Goal: Task Accomplishment & Management: Complete application form

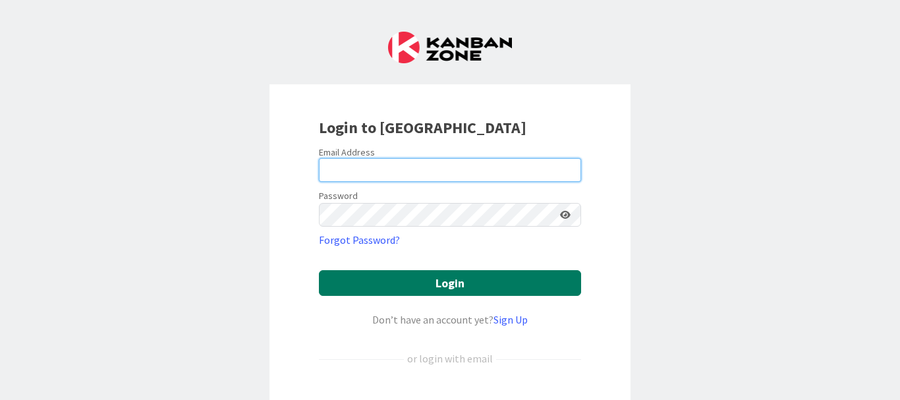
click at [319, 180] on input "email" at bounding box center [450, 170] width 262 height 24
type input "[PERSON_NAME][EMAIL_ADDRESS][PERSON_NAME][DOMAIN_NAME]"
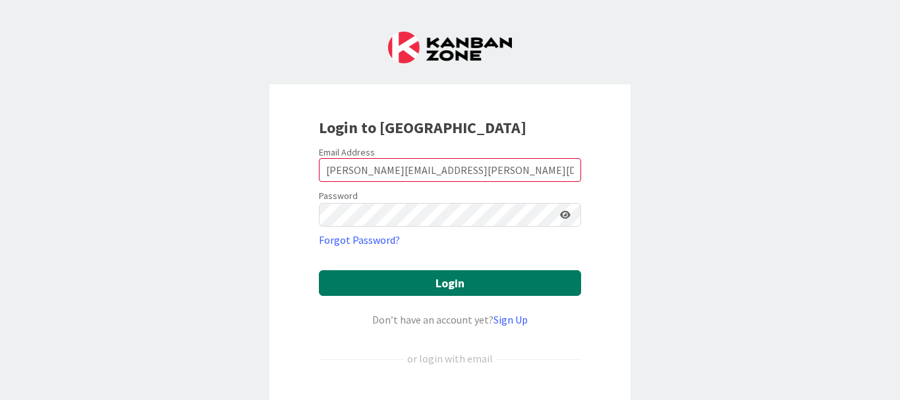
click at [319, 270] on button "Login" at bounding box center [450, 283] width 262 height 26
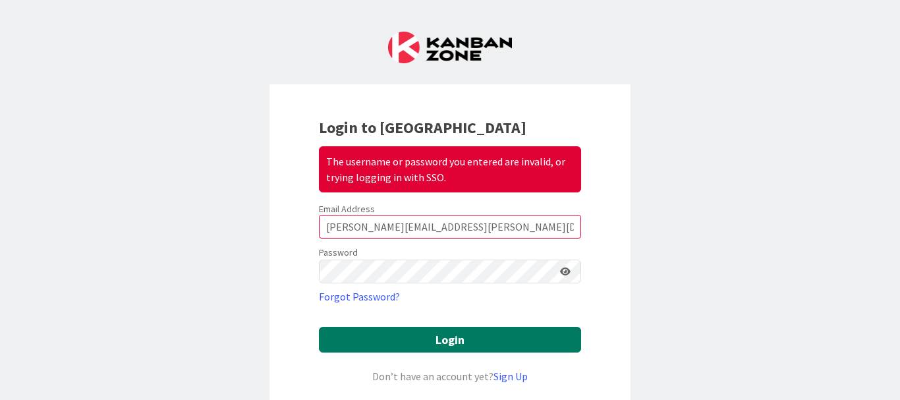
click at [319, 327] on button "Login" at bounding box center [450, 340] width 262 height 26
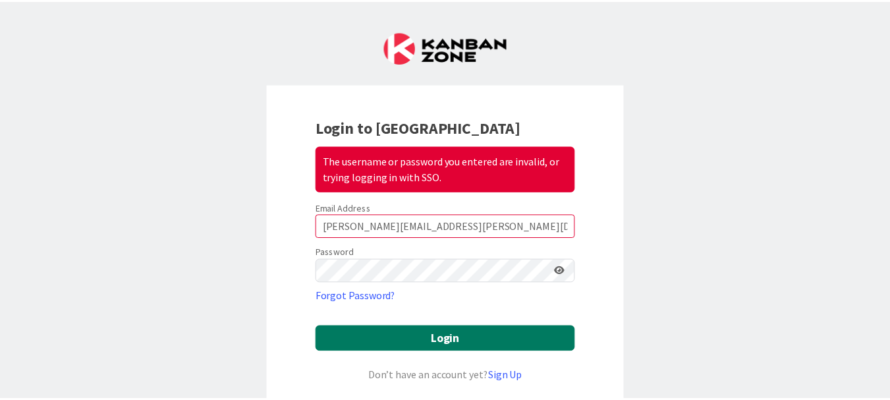
scroll to position [207, 0]
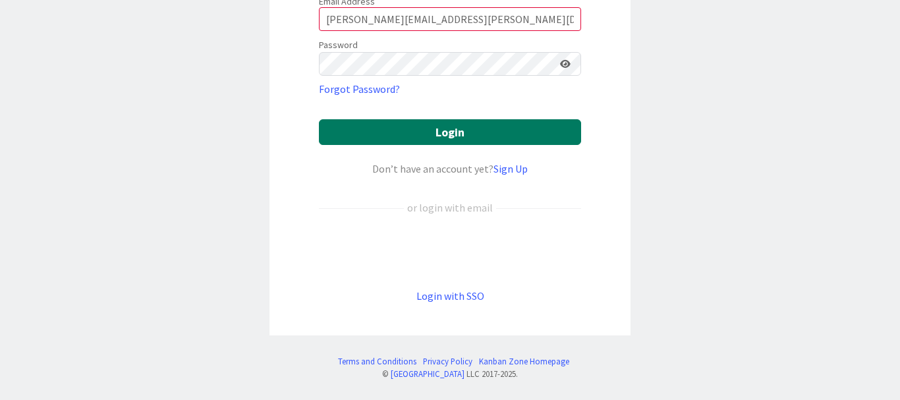
click link "Sign Up" at bounding box center [510, 168] width 34 height 13
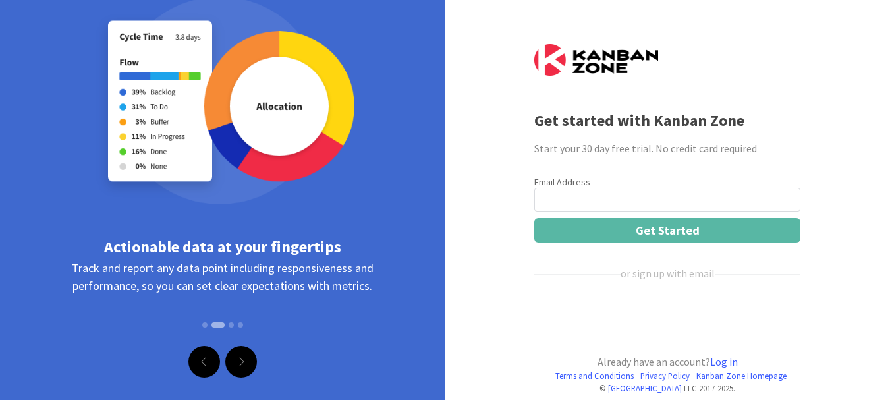
scroll to position [69, 0]
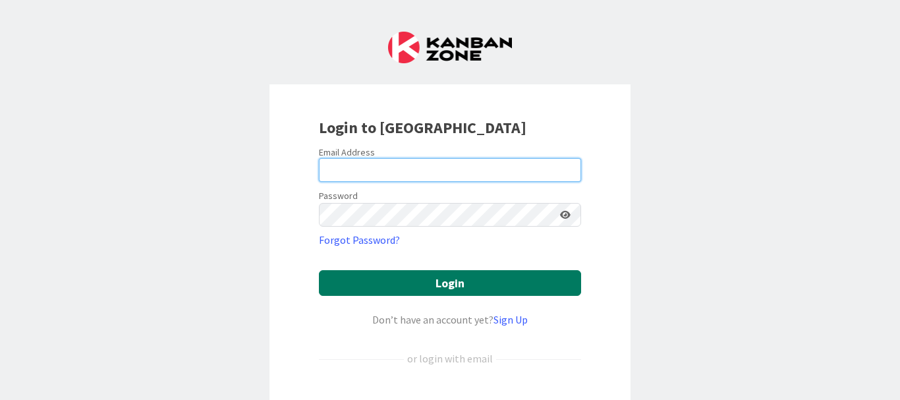
click at [319, 180] on input "email" at bounding box center [450, 170] width 262 height 24
type input "[PERSON_NAME][EMAIL_ADDRESS][PERSON_NAME][DOMAIN_NAME]"
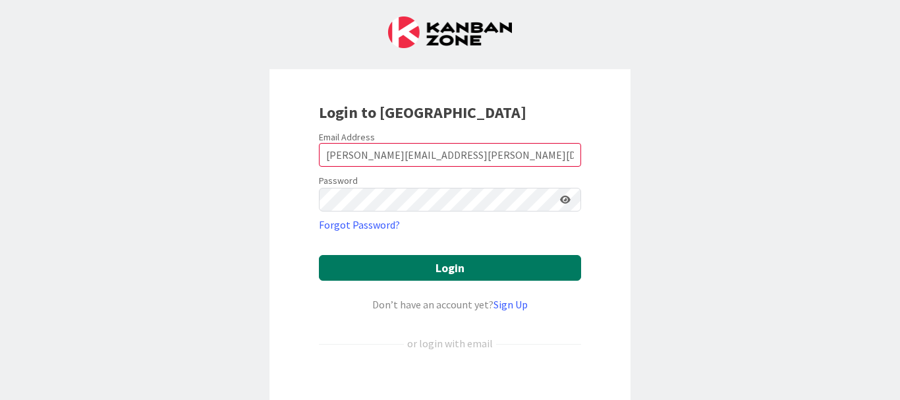
scroll to position [151, 0]
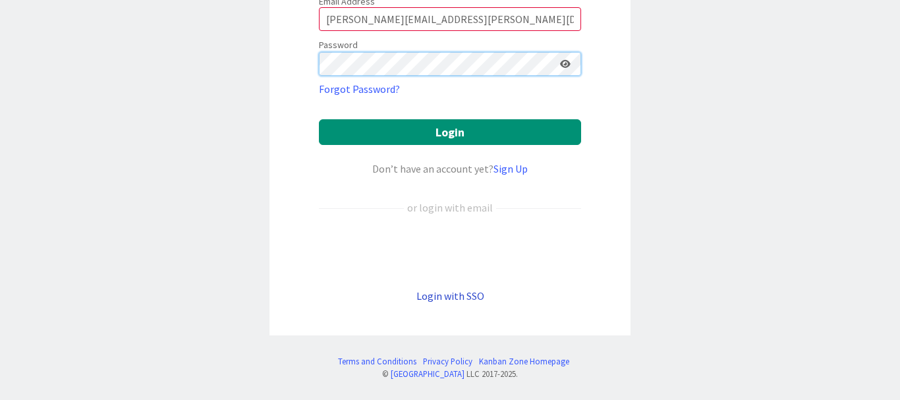
click at [319, 119] on button "Login" at bounding box center [450, 132] width 262 height 26
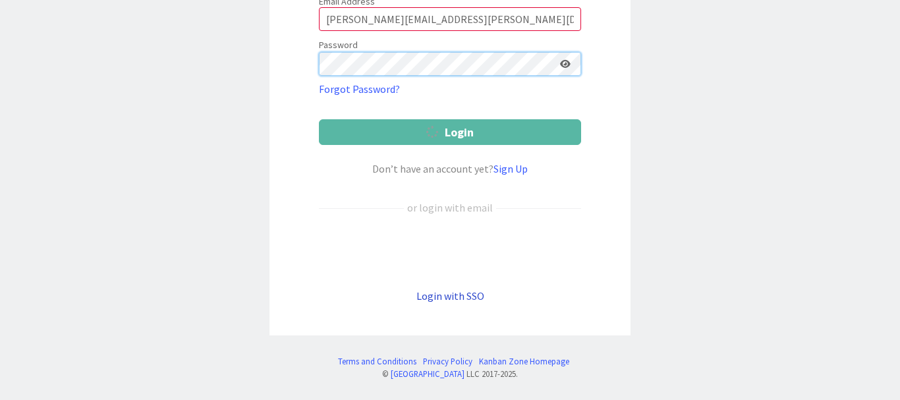
scroll to position [207, 0]
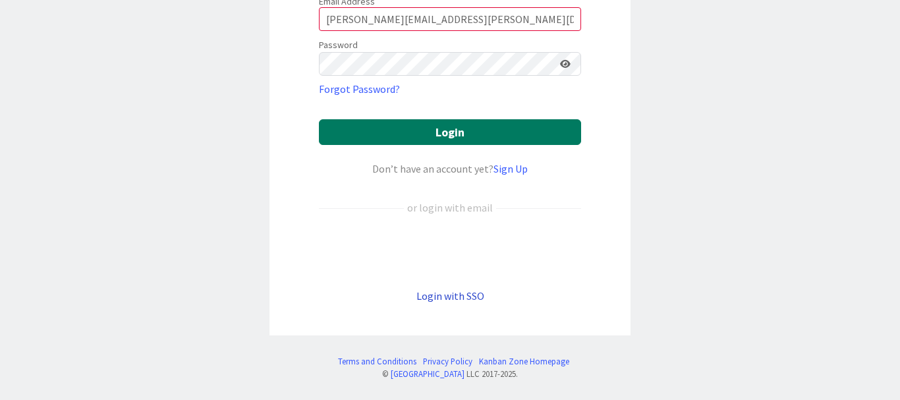
click at [431, 138] on button "Login" at bounding box center [450, 132] width 262 height 26
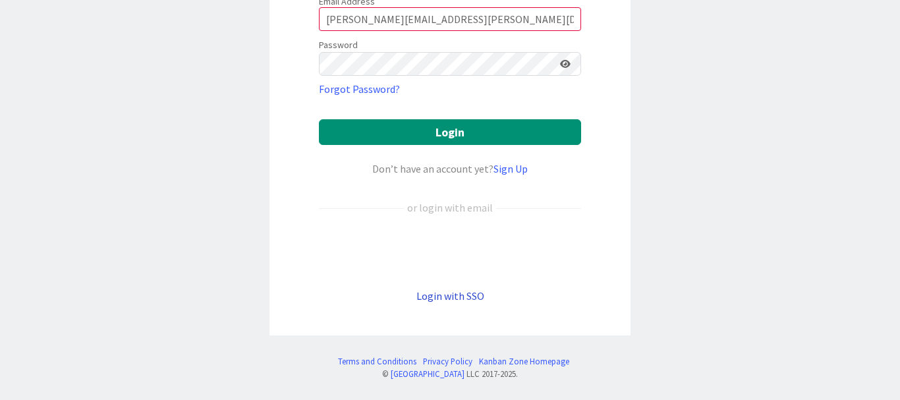
scroll to position [0, 0]
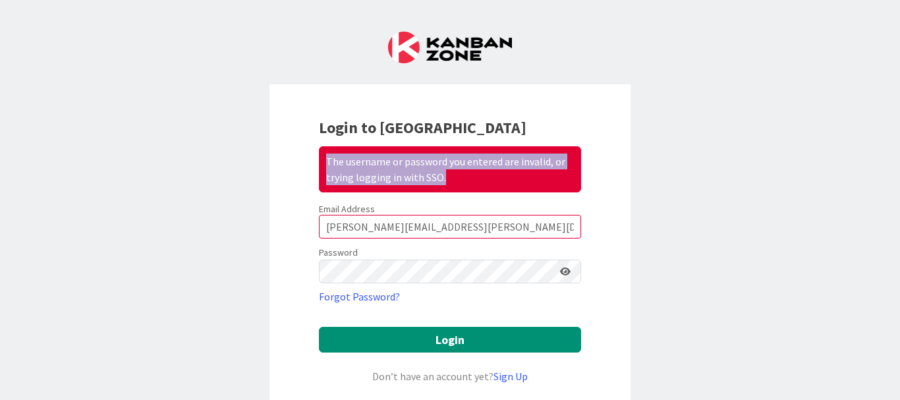
copy div "The username or password you entered are invalid, or trying logging in with SSO."
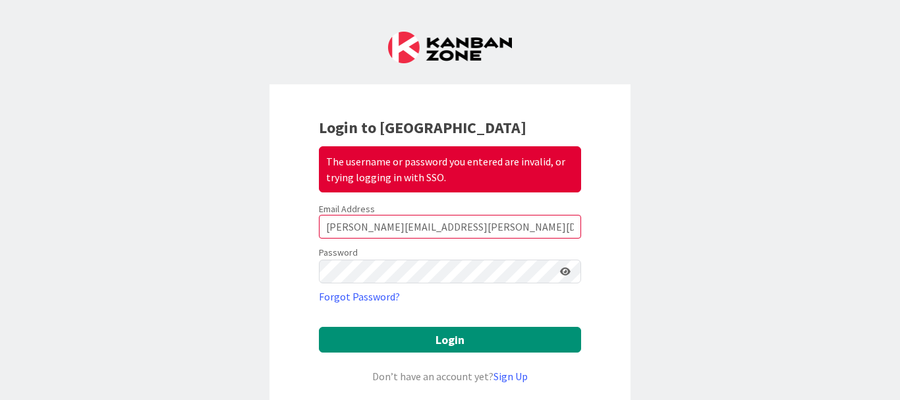
scroll to position [207, 0]
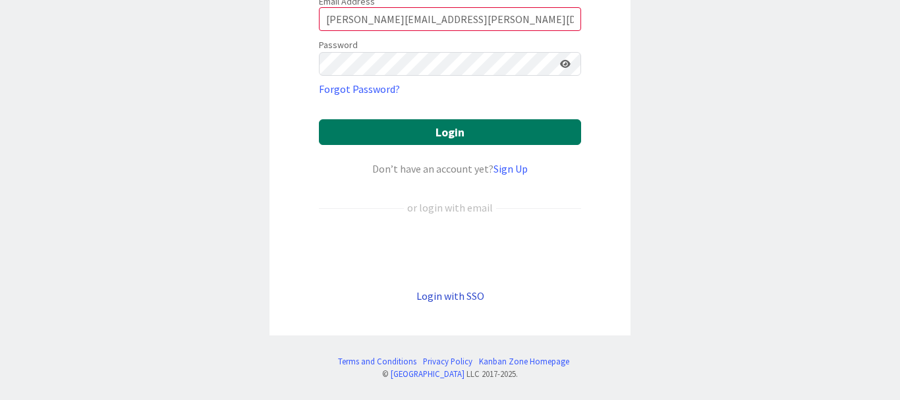
click at [431, 138] on button "Login" at bounding box center [450, 132] width 262 height 26
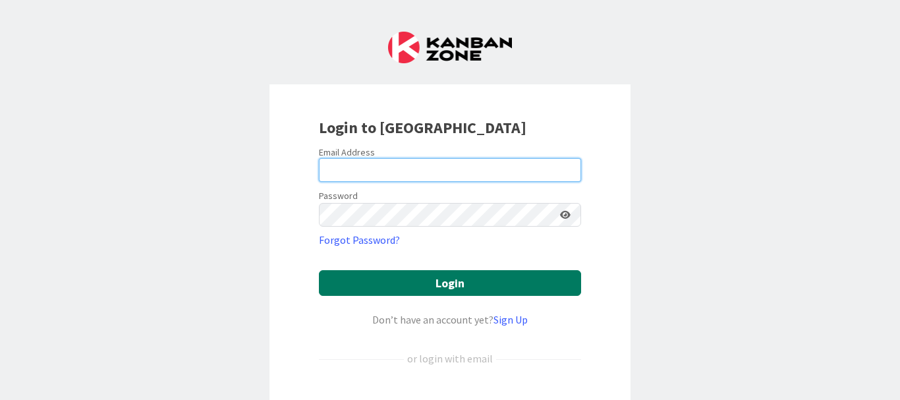
click at [319, 180] on input "email" at bounding box center [450, 170] width 262 height 24
type input "[PERSON_NAME][EMAIL_ADDRESS][PERSON_NAME][DOMAIN_NAME]"
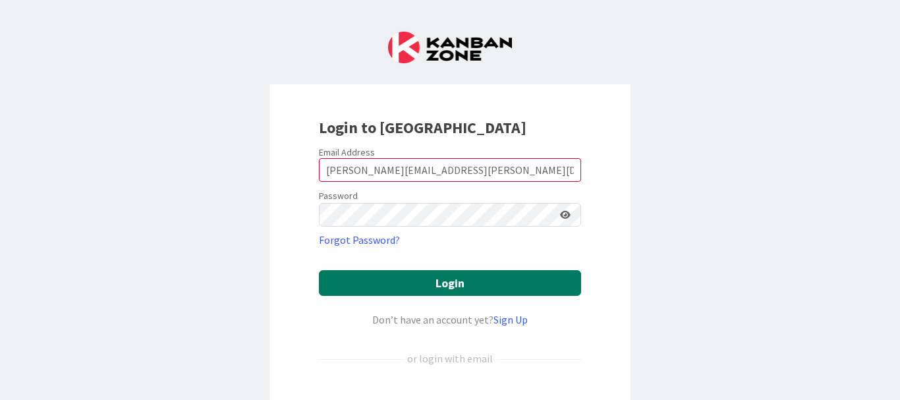
scroll to position [151, 0]
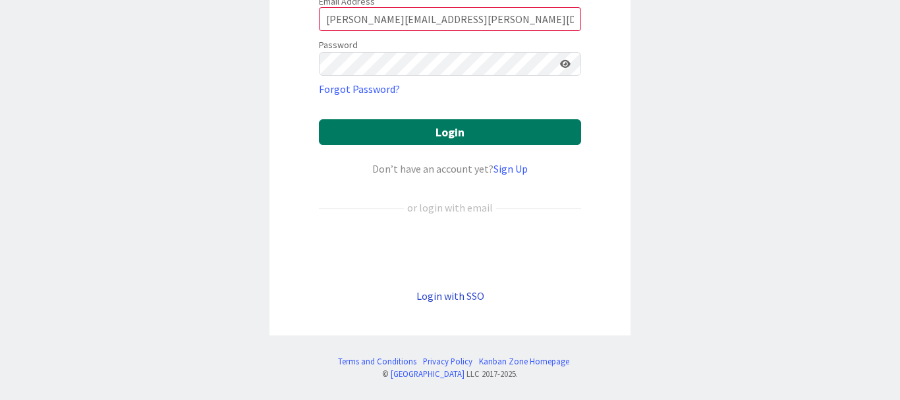
click at [431, 138] on button "Login" at bounding box center [450, 132] width 262 height 26
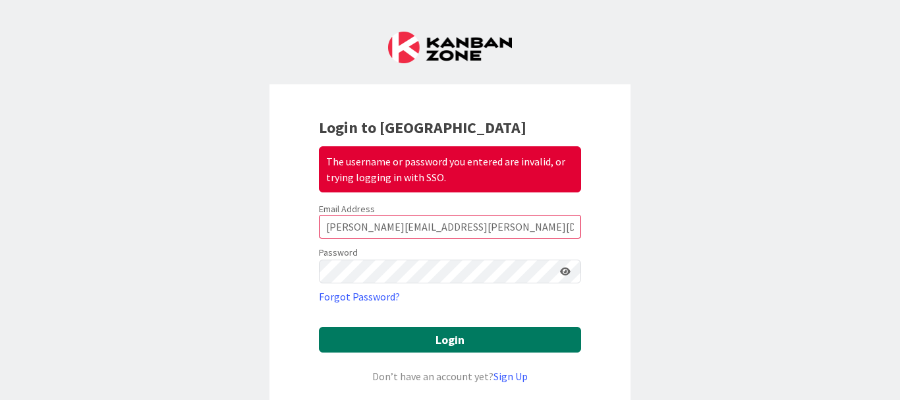
scroll to position [207, 0]
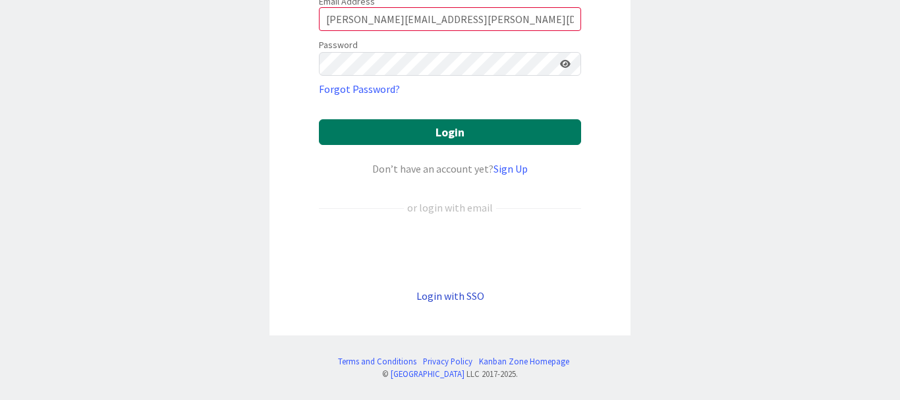
click at [431, 138] on button "Login" at bounding box center [450, 132] width 262 height 26
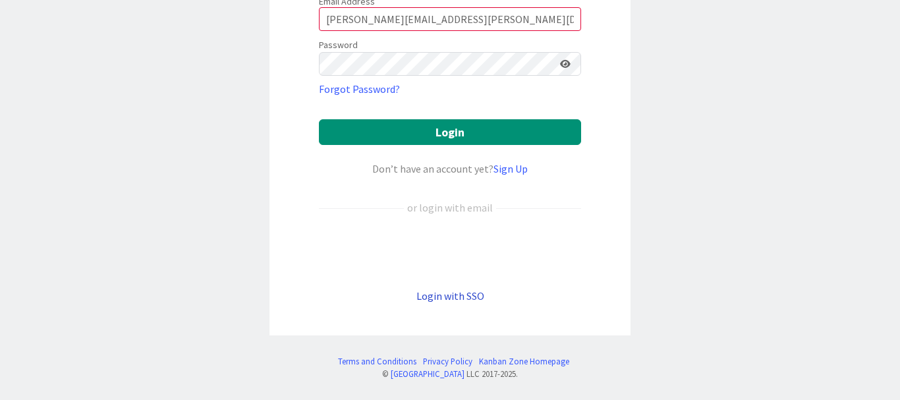
scroll to position [0, 0]
